Goal: Task Accomplishment & Management: Complete application form

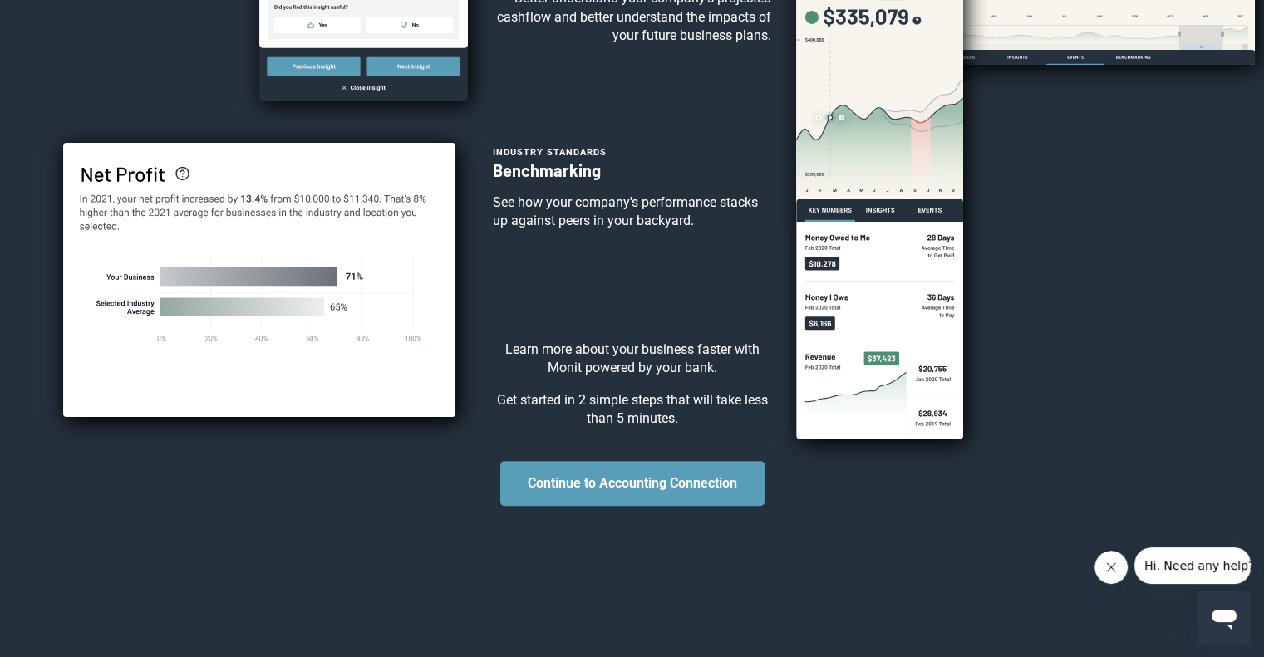
scroll to position [439, 0]
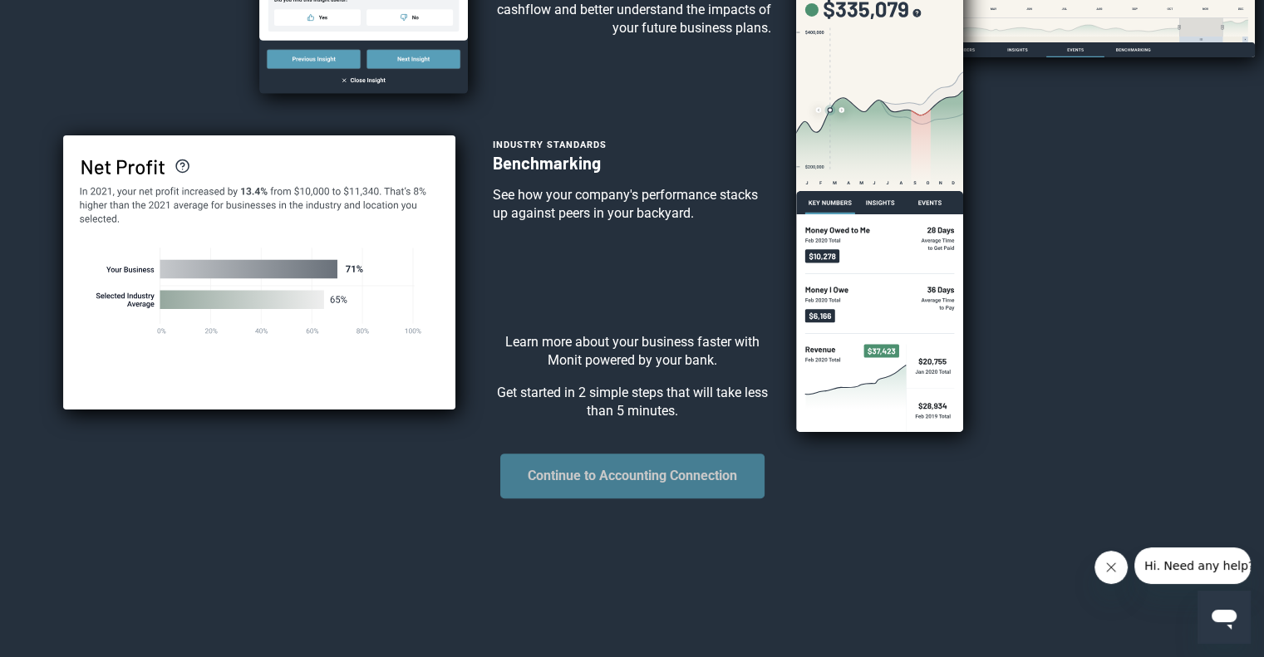
click at [644, 499] on button "Continue to Accounting Connection" at bounding box center [632, 476] width 264 height 45
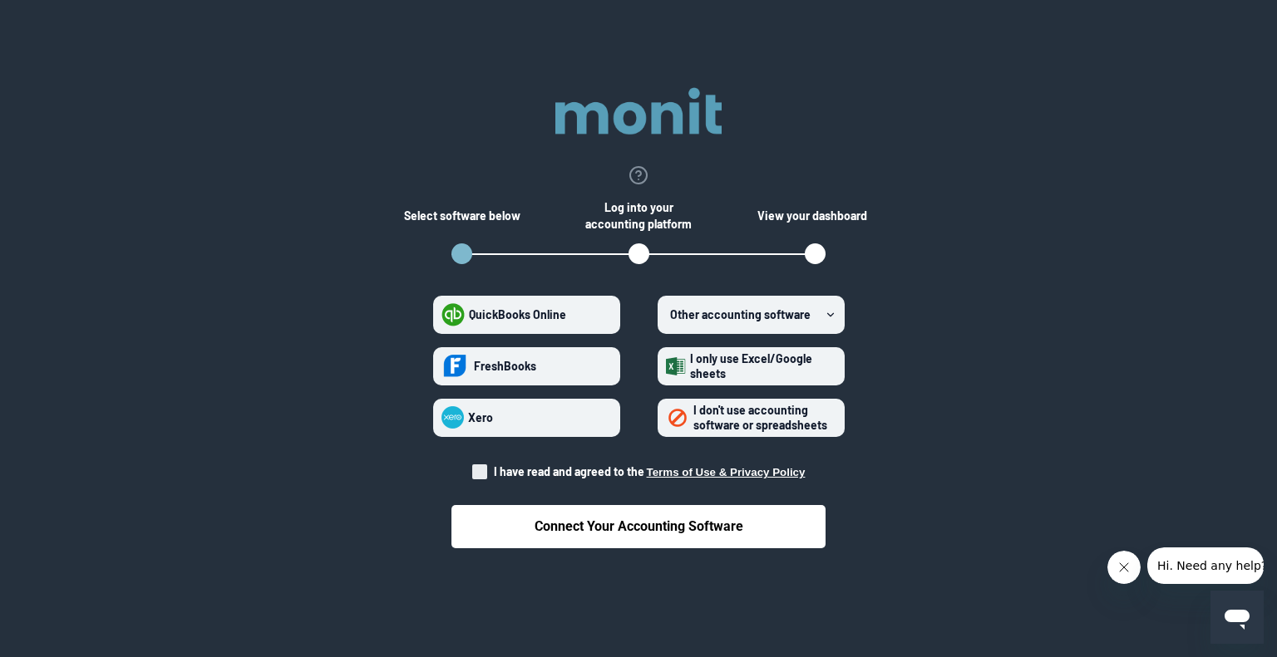
click at [479, 470] on span at bounding box center [479, 472] width 15 height 15
click at [473, 468] on input "I have read and agreed to the Terms of Use & Privacy Policy" at bounding box center [472, 467] width 1 height 1
checkbox input "true"
click at [787, 422] on span "I don't use accounting software or spreadsheets" at bounding box center [760, 417] width 134 height 29
click at [667, 418] on spreadsheets "I don't use accounting software or spreadsheets" at bounding box center [666, 417] width 1 height 1
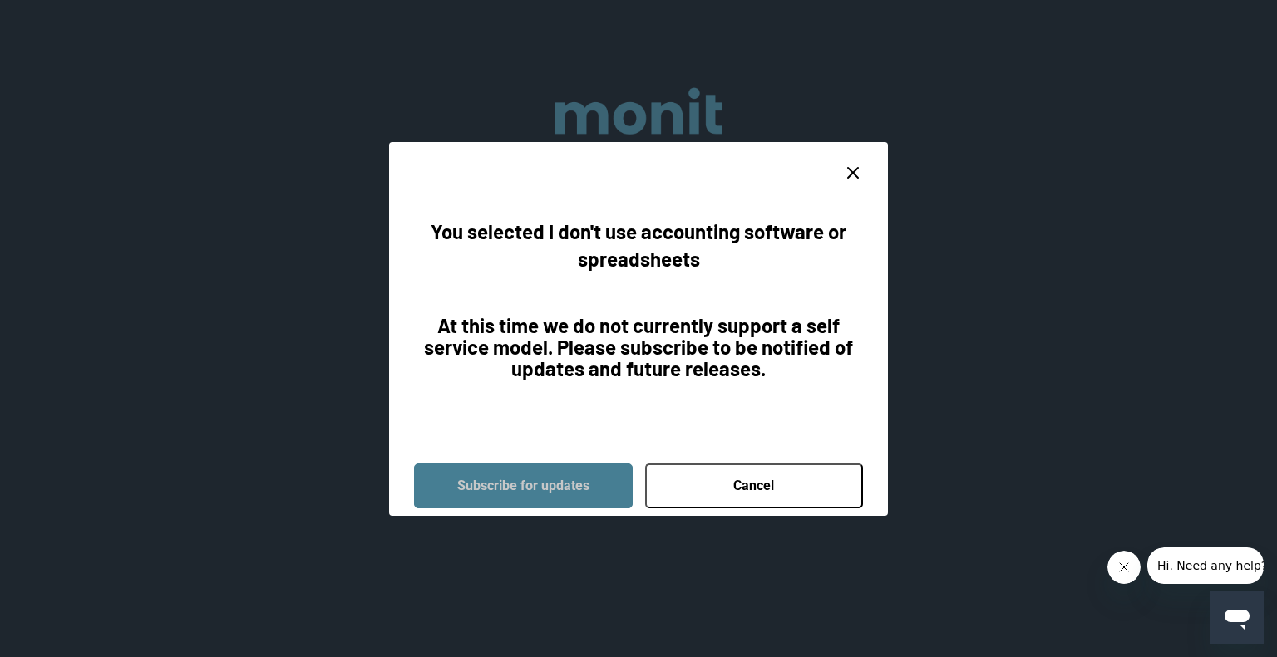
click at [620, 481] on button "Subscribe for updates" at bounding box center [523, 486] width 219 height 45
radio spreadsheets "false"
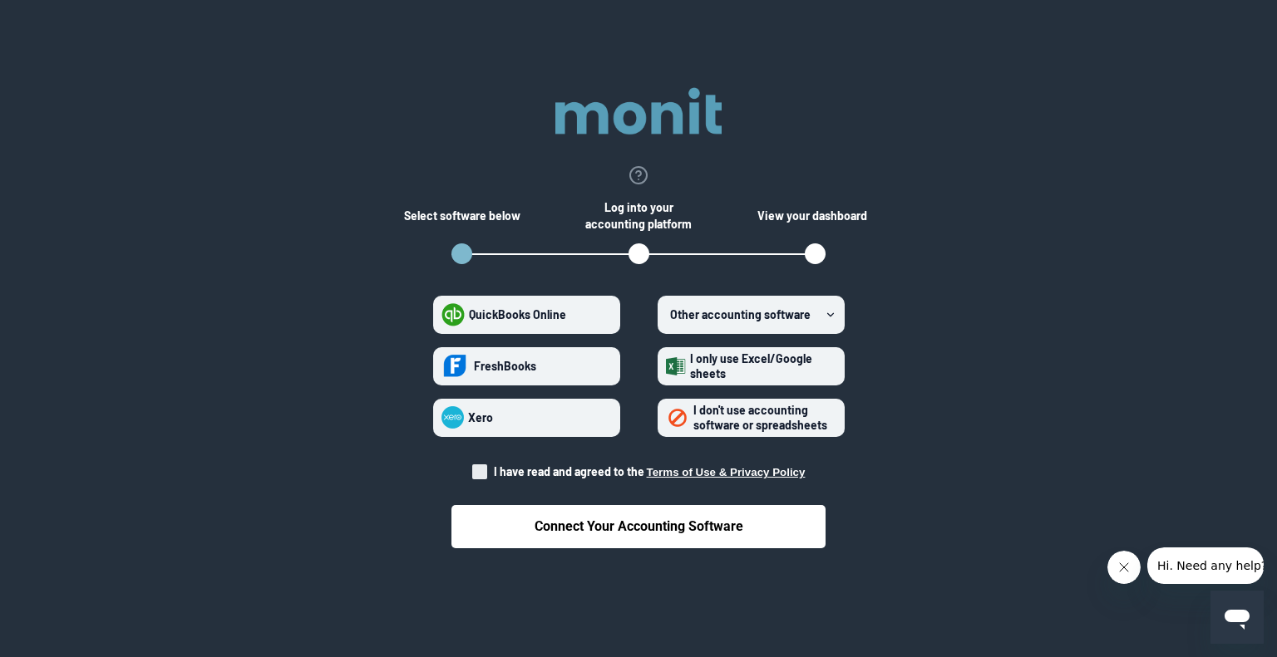
click at [486, 485] on div "Connect Your Accounting Software" at bounding box center [638, 514] width 374 height 68
click at [481, 475] on span at bounding box center [479, 472] width 15 height 15
click at [473, 468] on input "I have read and agreed to the Terms of Use & Privacy Policy" at bounding box center [472, 467] width 1 height 1
checkbox input "true"
click at [721, 423] on span "I don't use accounting software or spreadsheets" at bounding box center [760, 417] width 134 height 29
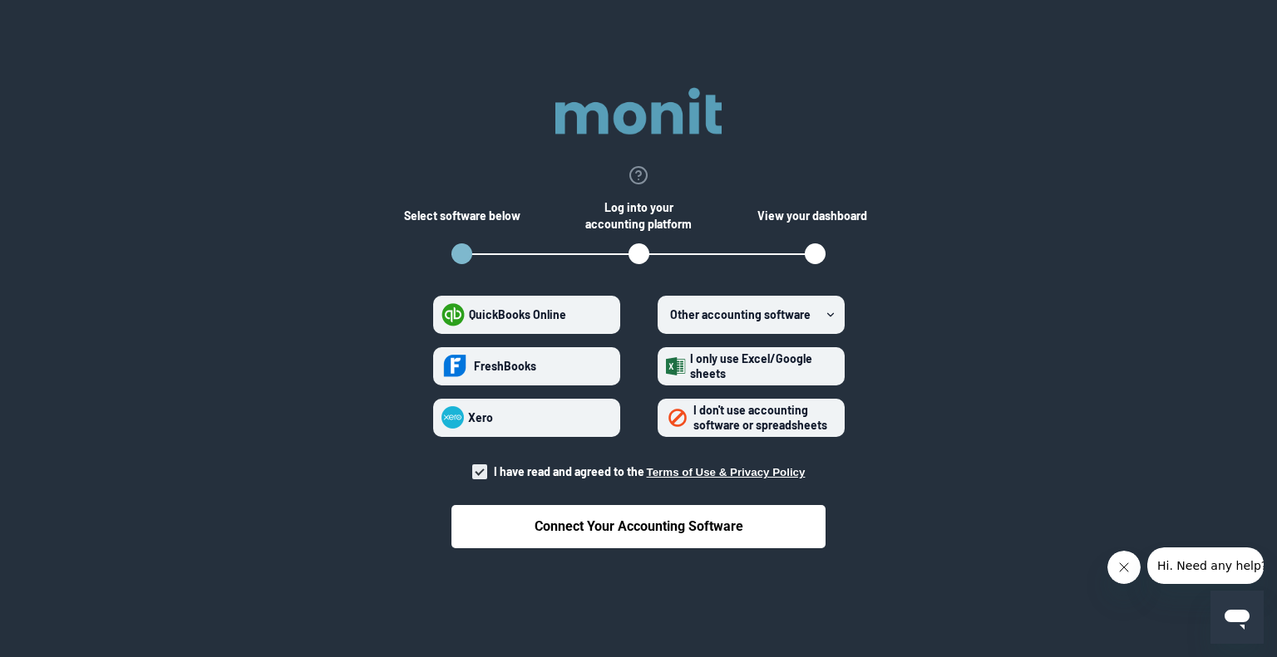
click at [667, 418] on spreadsheets "I don't use accounting software or spreadsheets" at bounding box center [666, 417] width 1 height 1
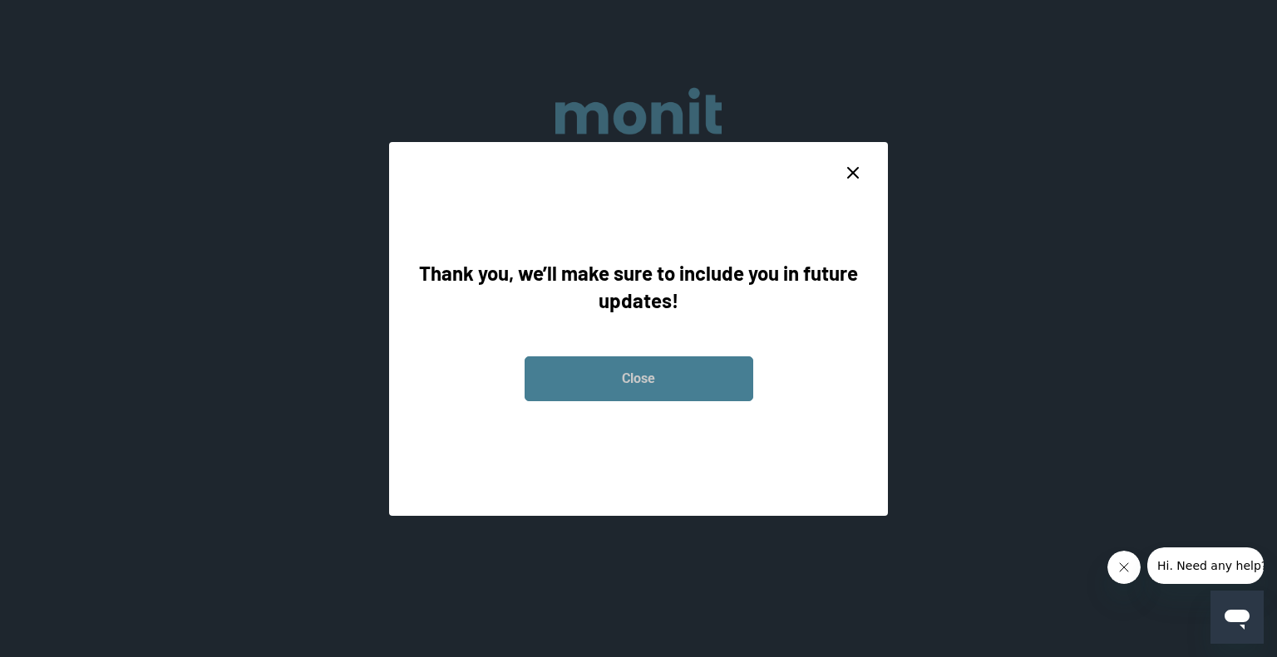
click at [678, 392] on button "Close" at bounding box center [638, 379] width 229 height 45
radio spreadsheets "false"
